Goal: Transaction & Acquisition: Purchase product/service

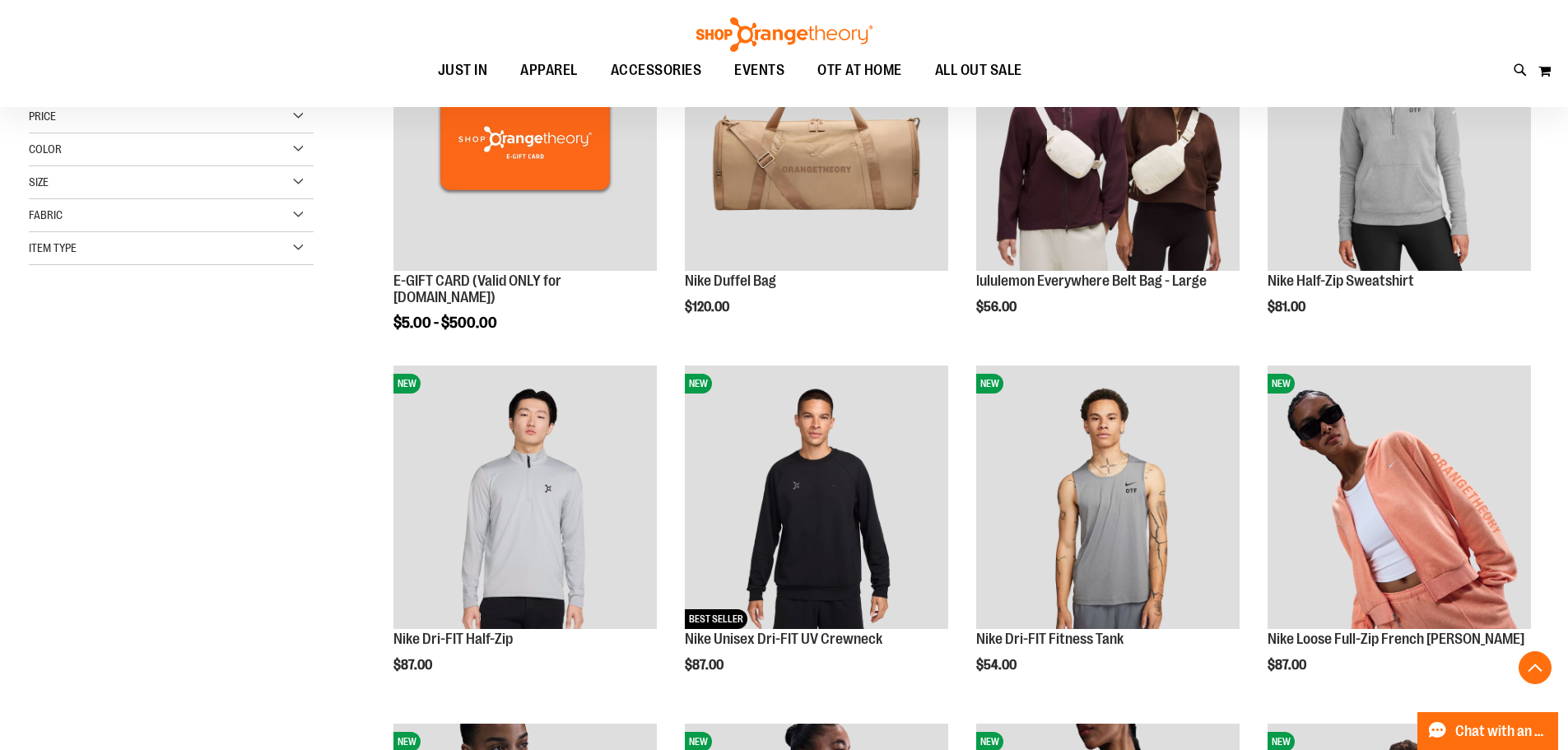
scroll to position [329, 0]
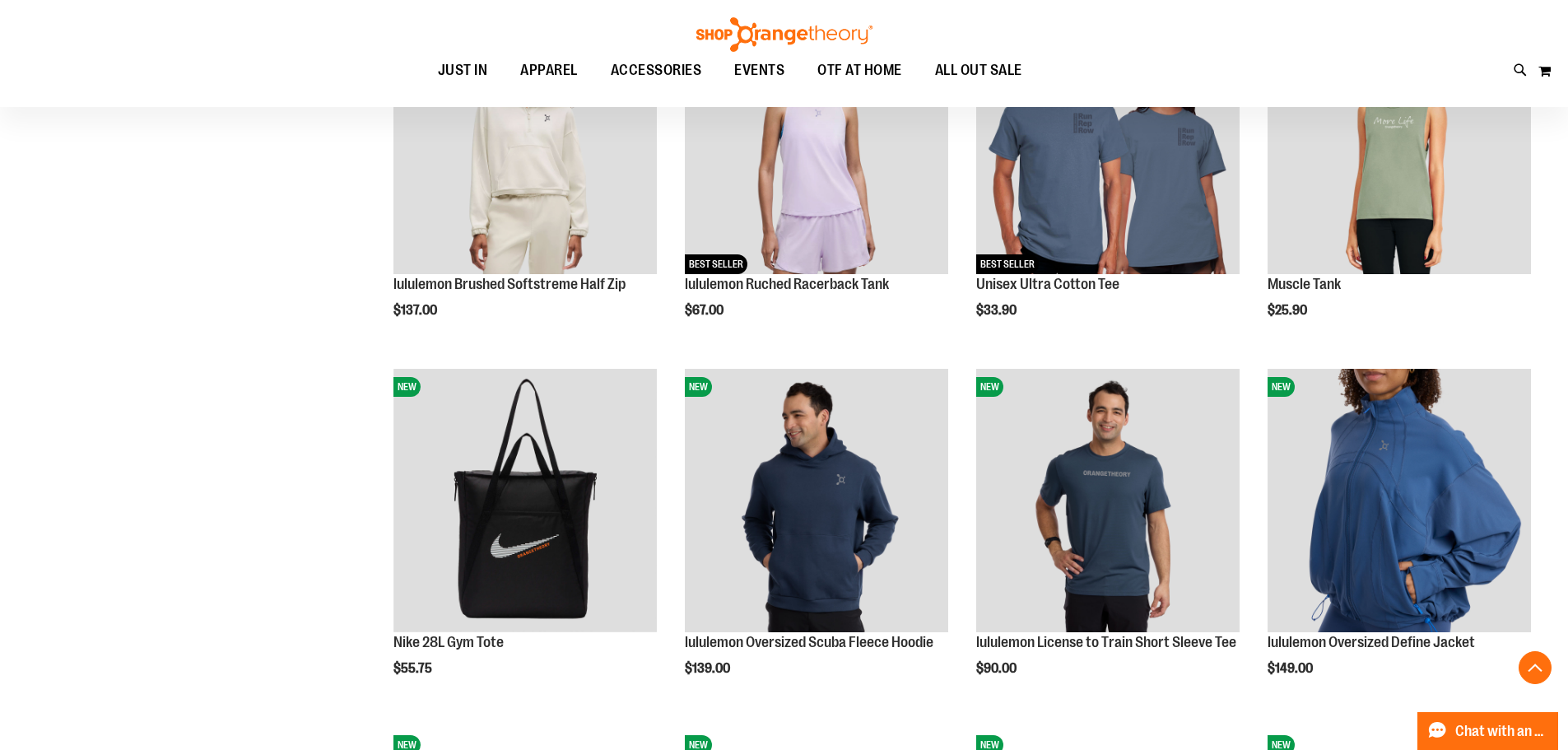
scroll to position [1399, 0]
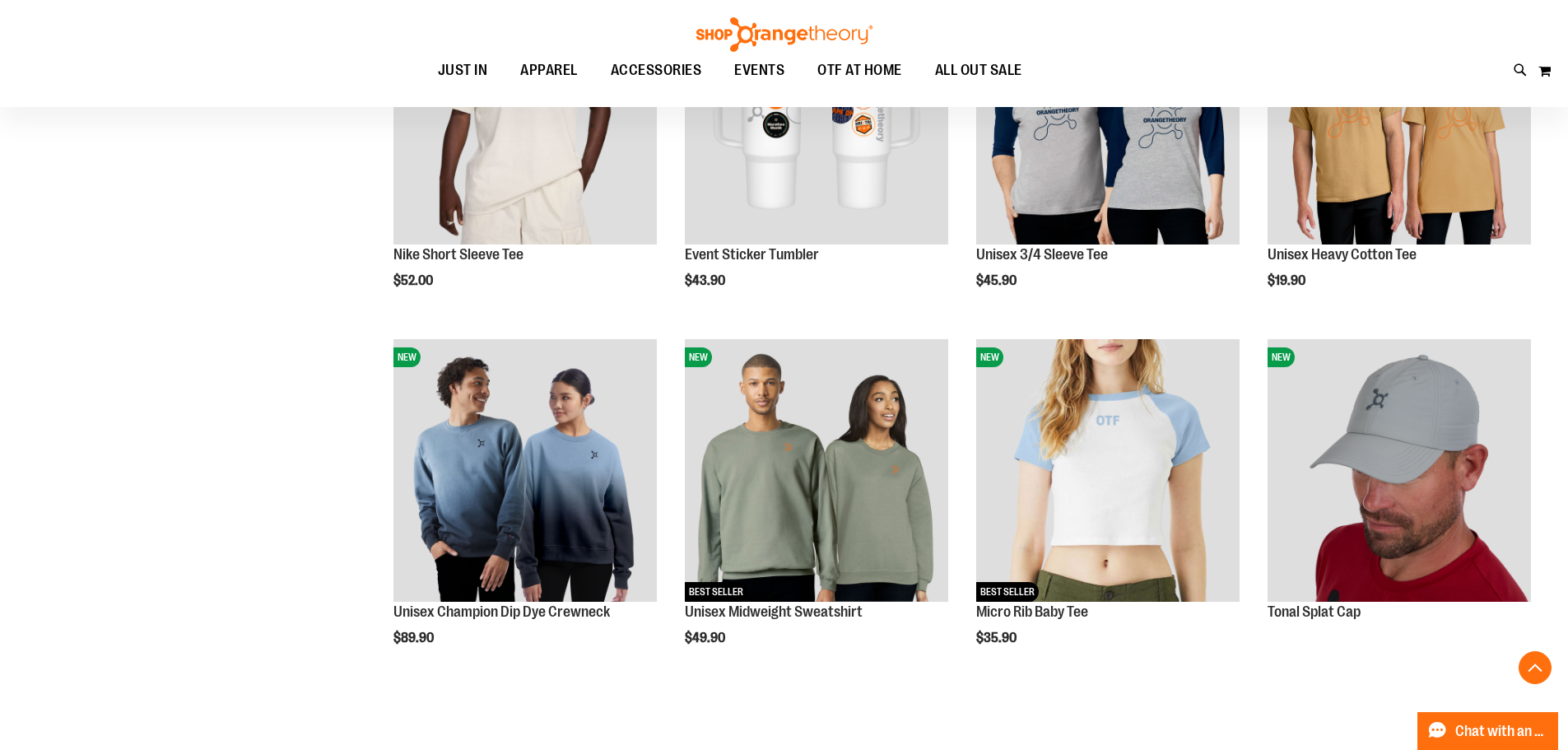
scroll to position [2882, 0]
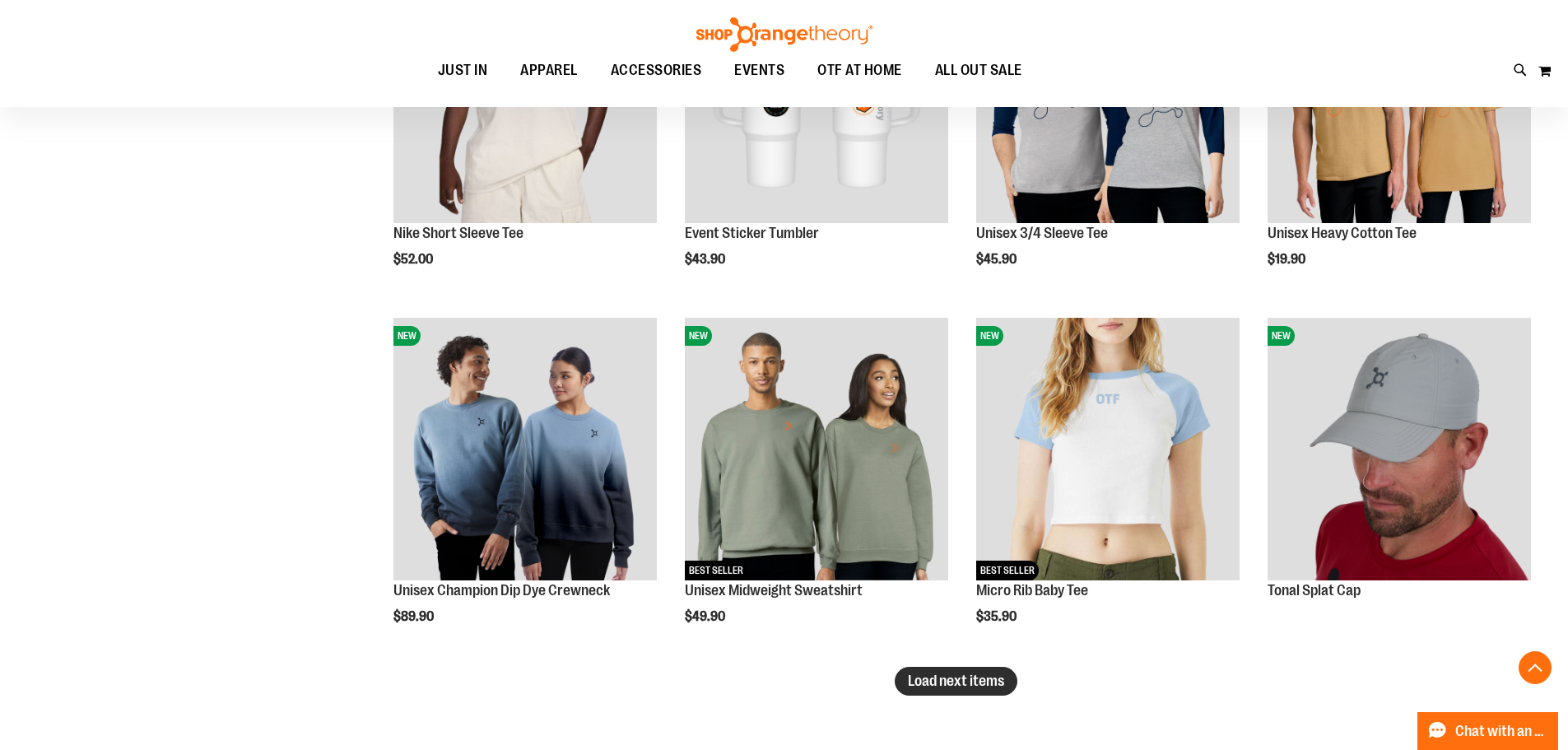
click at [932, 680] on span "Load next items" at bounding box center [956, 681] width 96 height 16
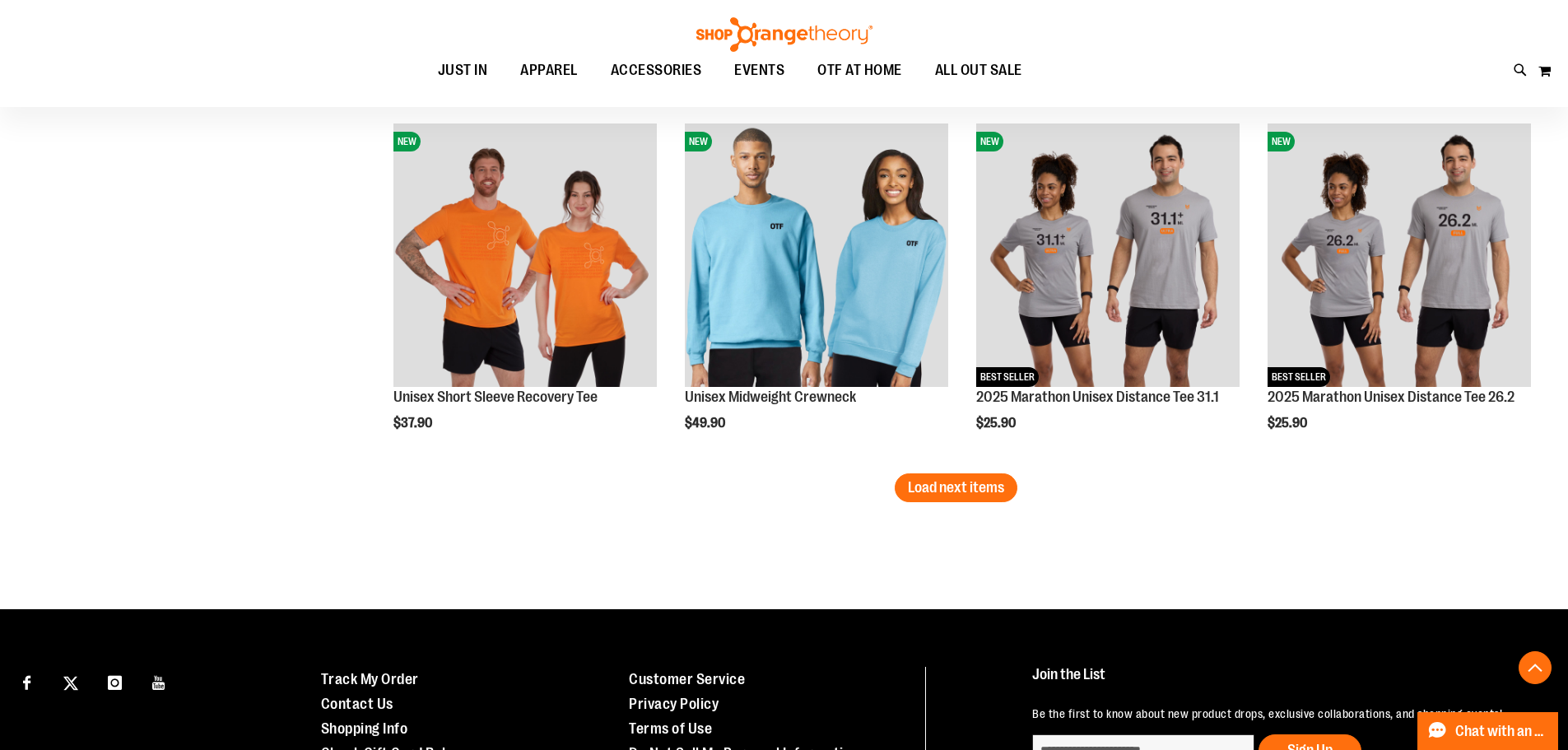
scroll to position [4200, 0]
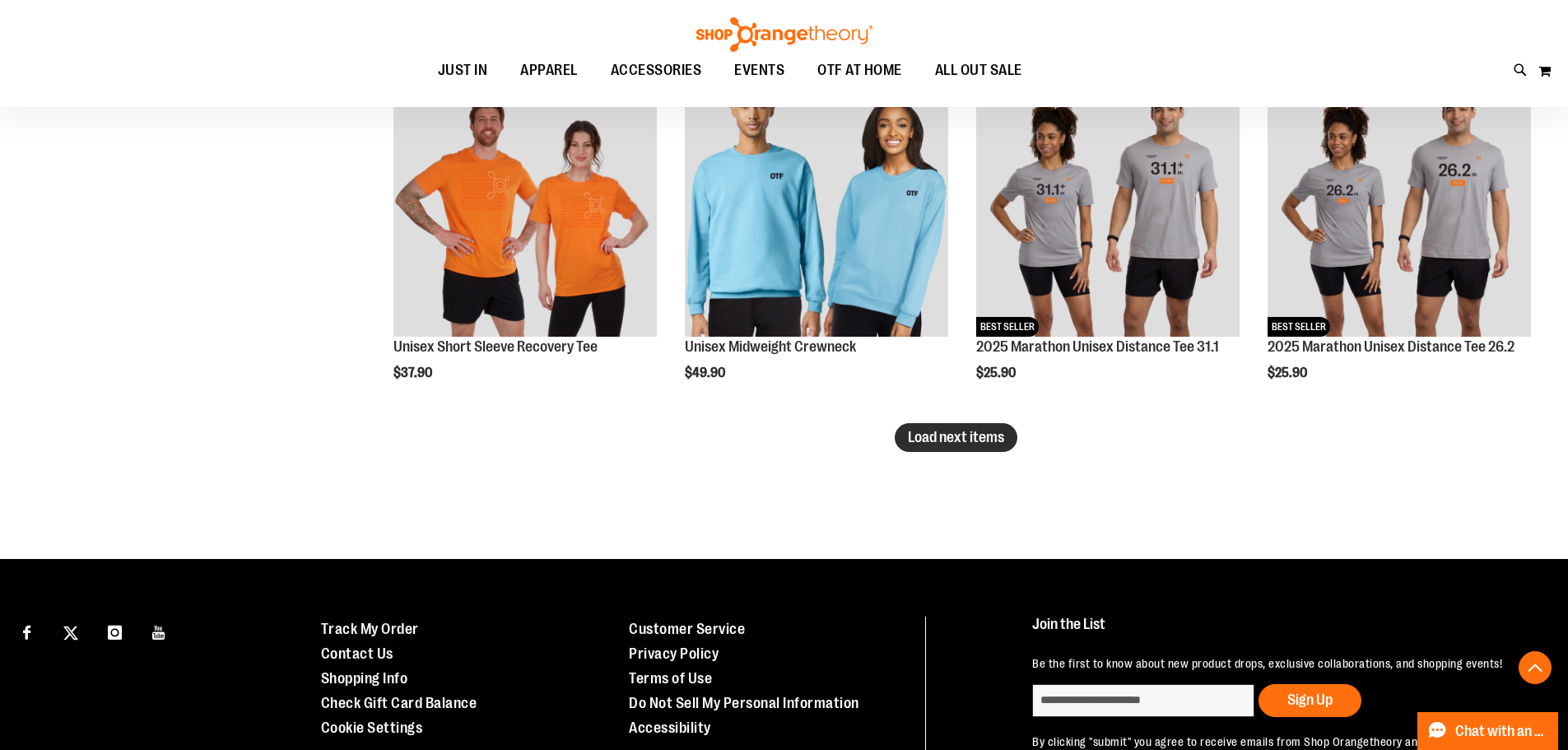
click at [933, 440] on span "Load next items" at bounding box center [956, 438] width 96 height 16
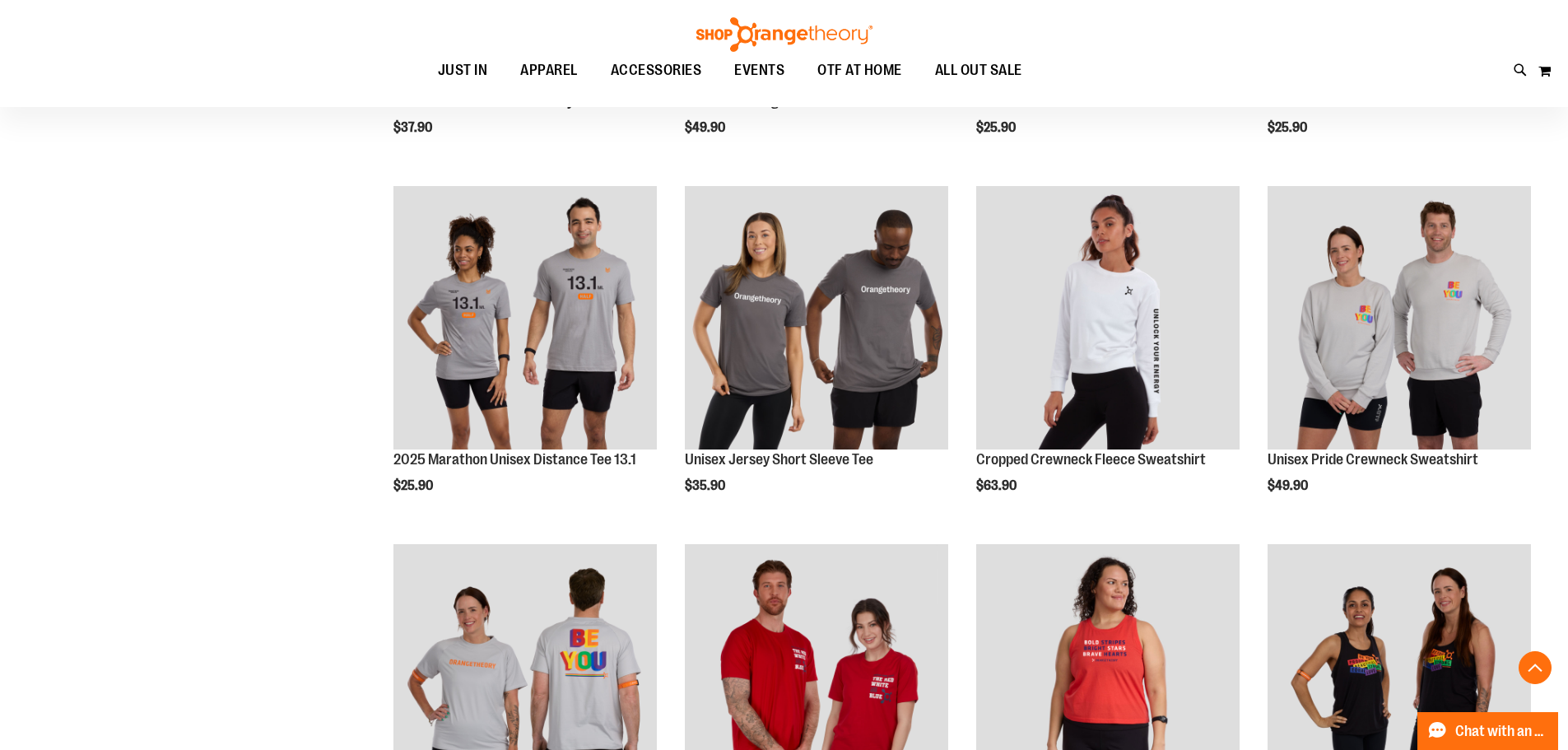
scroll to position [4447, 0]
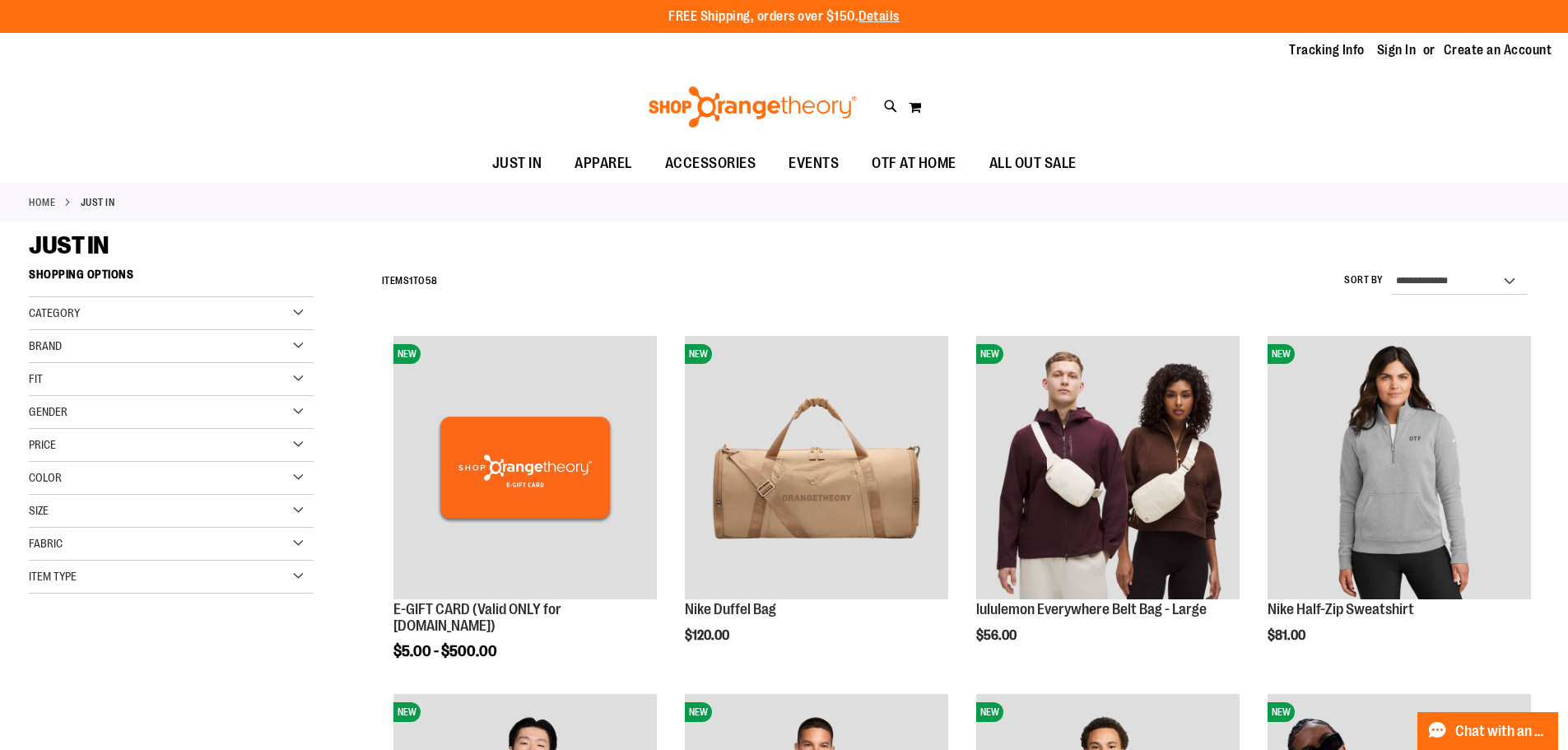
click at [292, 314] on div "Category" at bounding box center [172, 313] width 285 height 33
click at [296, 691] on div "Item Type" at bounding box center [172, 693] width 285 height 33
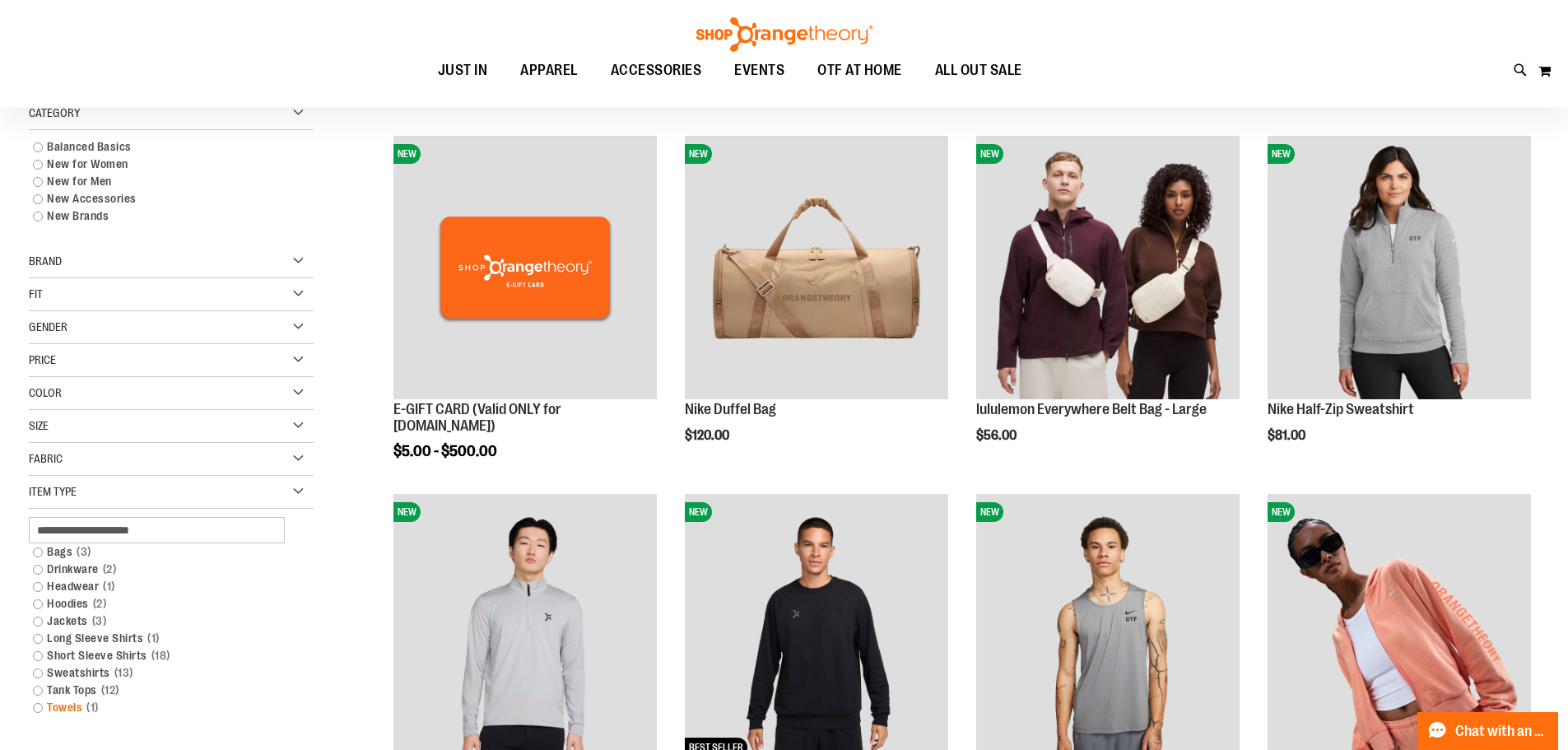
scroll to position [246, 0]
